Goal: Transaction & Acquisition: Purchase product/service

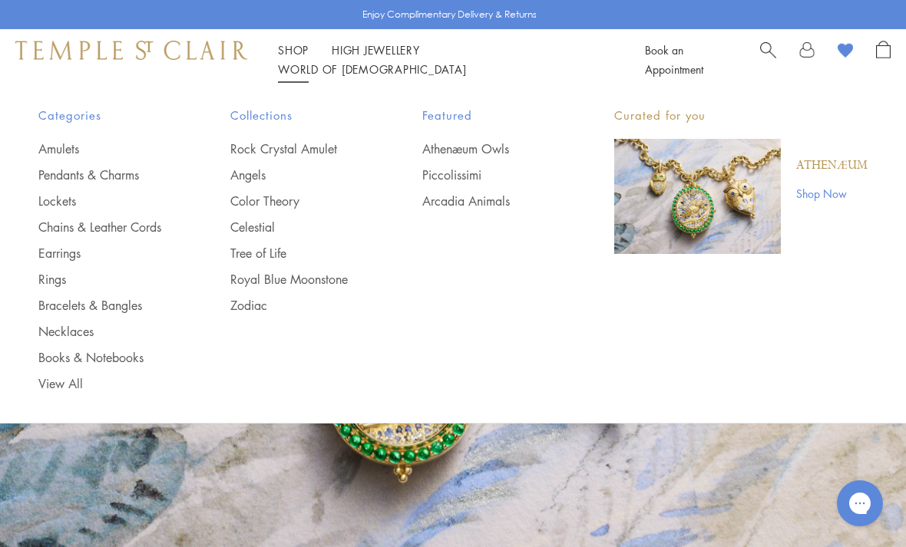
click at [127, 222] on link "Chains & Leather Cords" at bounding box center [103, 227] width 130 height 17
click at [84, 332] on link "Necklaces" at bounding box center [103, 331] width 130 height 17
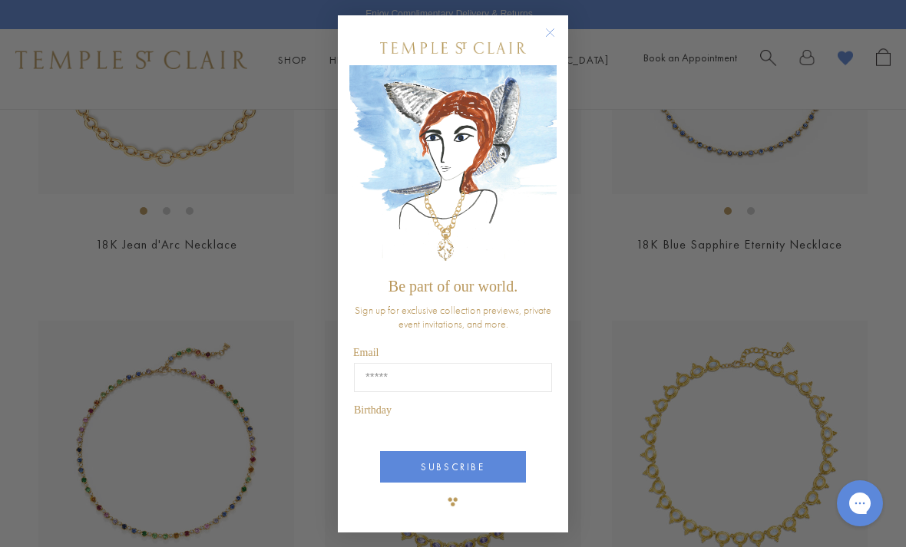
scroll to position [3037, 0]
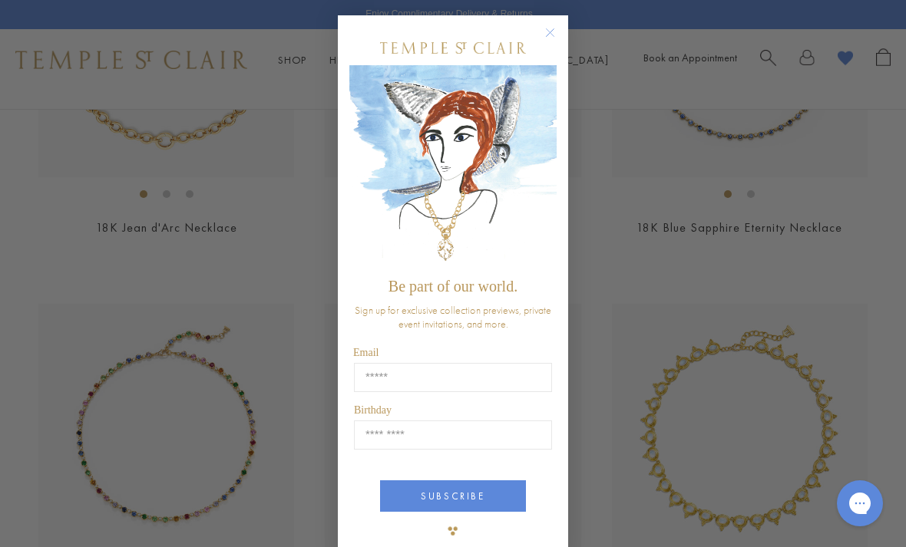
click at [186, 447] on div "Close dialog Be part of our world. Sign up for exclusive collection previews, p…" at bounding box center [453, 273] width 906 height 547
click at [553, 34] on circle "Close dialog" at bounding box center [550, 33] width 18 height 18
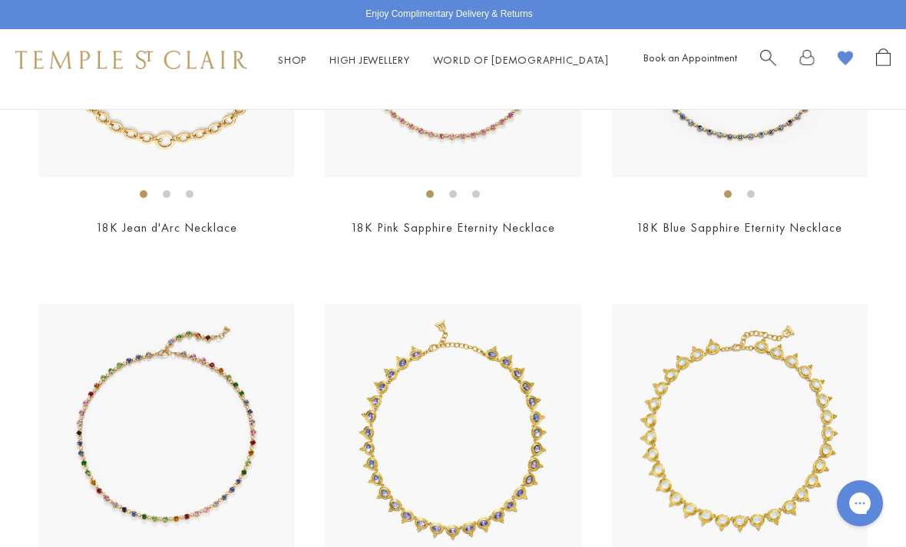
click at [205, 432] on img at bounding box center [166, 432] width 256 height 256
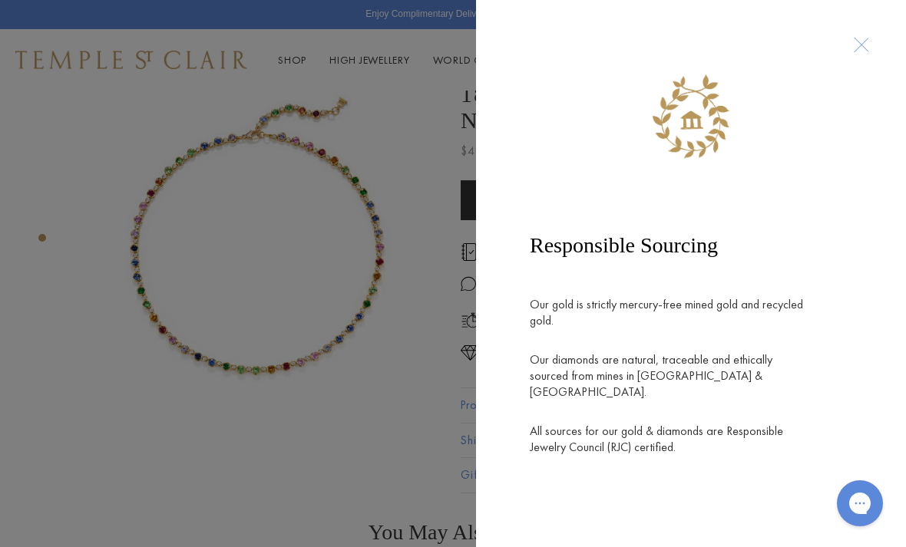
scroll to position [25, 0]
click at [872, 43] on div at bounding box center [691, 94] width 368 height 126
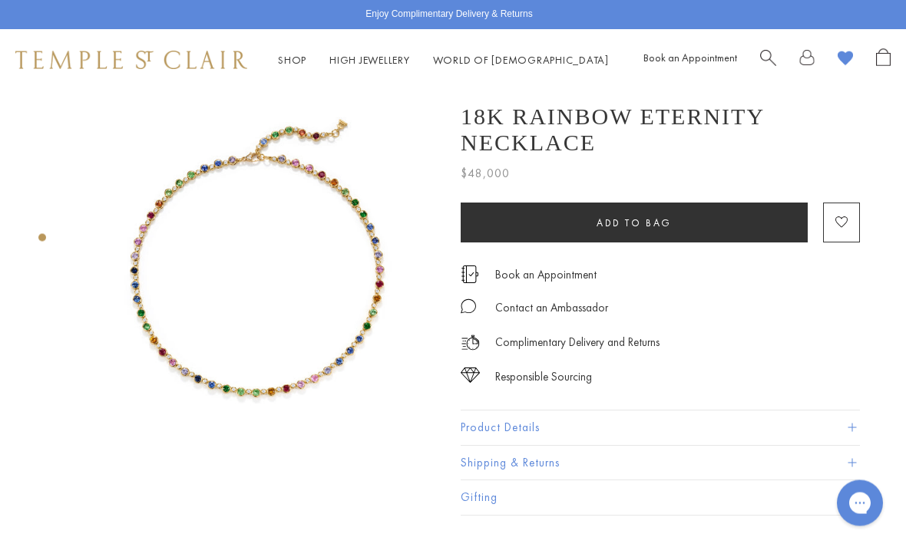
scroll to position [2, 0]
